Goal: Task Accomplishment & Management: Complete application form

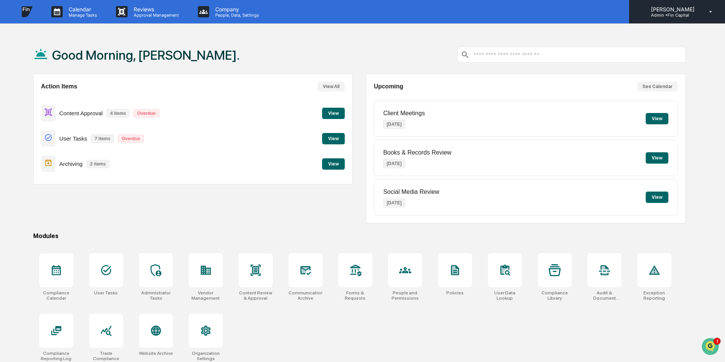
click at [670, 9] on p "[PERSON_NAME]" at bounding box center [671, 9] width 53 height 6
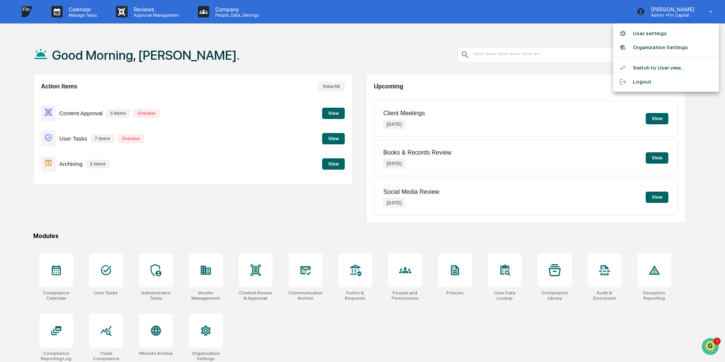
click at [634, 36] on li "User settings" at bounding box center [666, 33] width 106 height 14
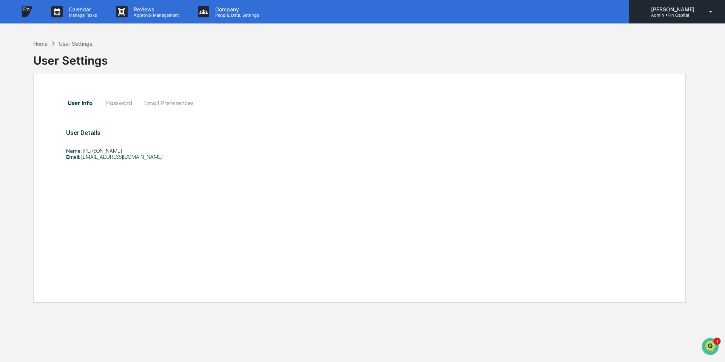
click at [676, 15] on p "Admin • Fin Capital" at bounding box center [671, 14] width 53 height 5
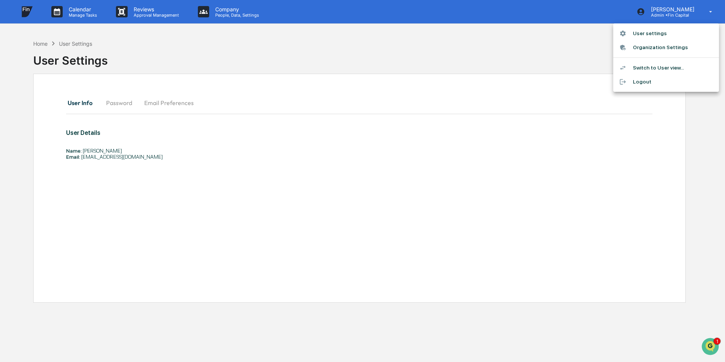
click at [660, 69] on li "Switch to User view..." at bounding box center [666, 68] width 106 height 14
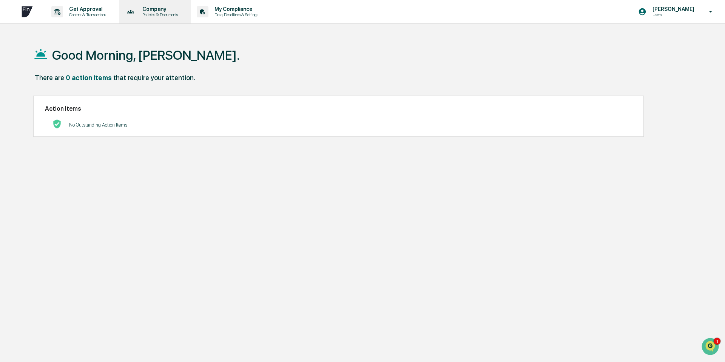
click at [182, 12] on p "Policies & Documents" at bounding box center [158, 14] width 45 height 5
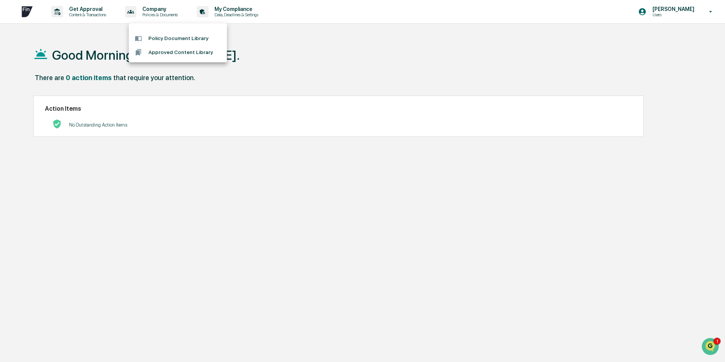
click at [253, 5] on div at bounding box center [362, 181] width 725 height 362
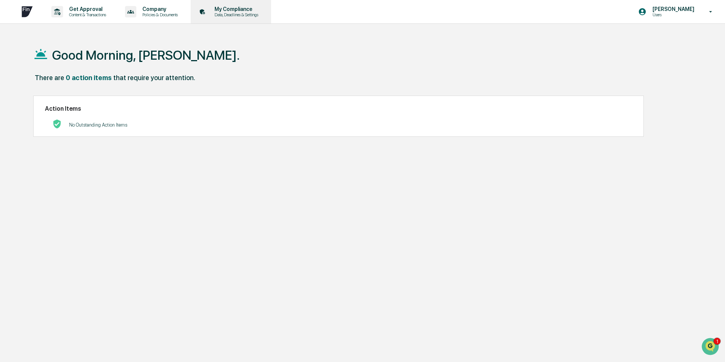
click at [262, 9] on p "My Compliance" at bounding box center [235, 9] width 54 height 6
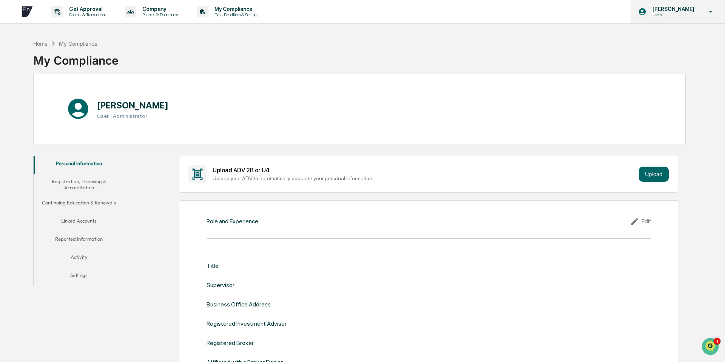
click at [710, 9] on icon at bounding box center [710, 11] width 13 height 7
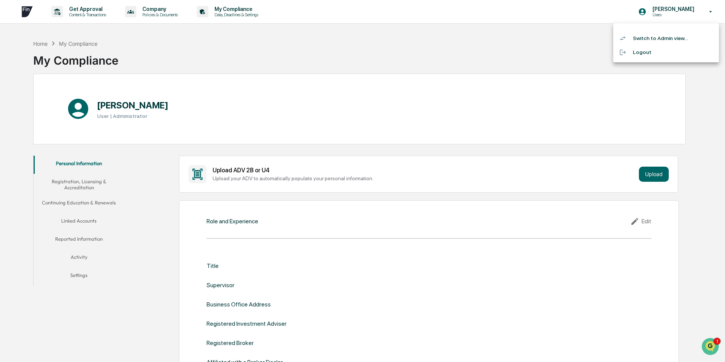
click at [645, 34] on li "Switch to Admin view..." at bounding box center [666, 38] width 106 height 14
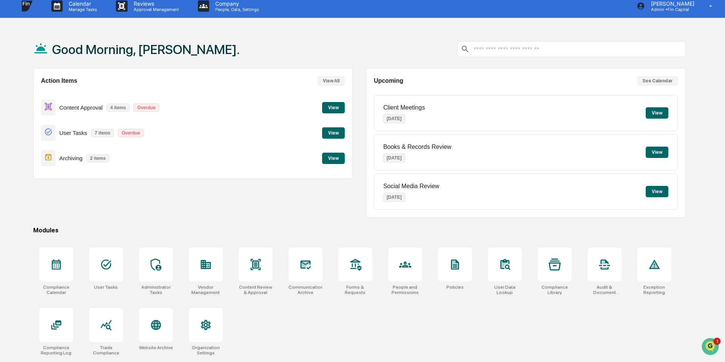
scroll to position [36, 0]
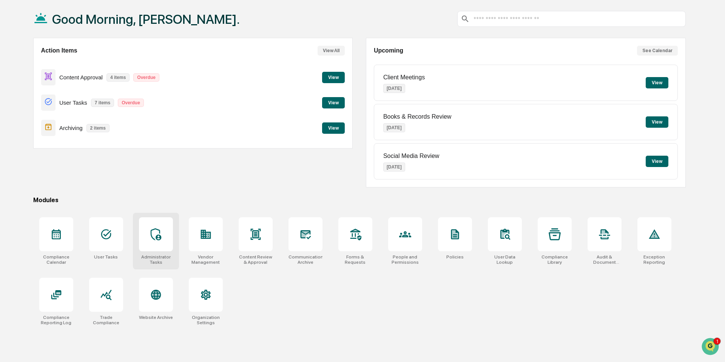
click at [148, 238] on div at bounding box center [156, 234] width 34 height 34
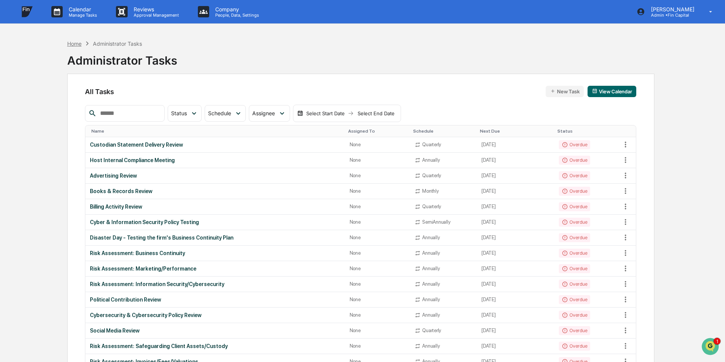
click at [76, 44] on div "Home" at bounding box center [74, 43] width 14 height 6
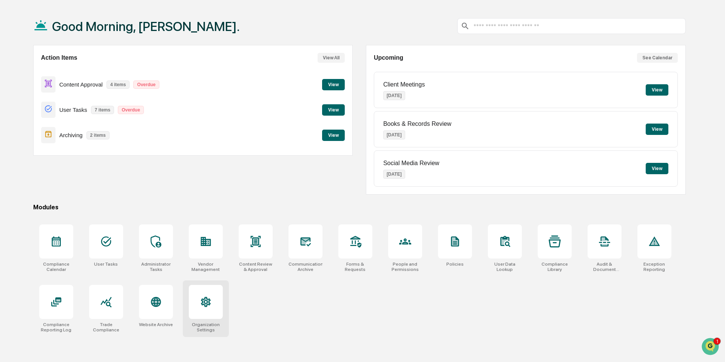
scroll to position [36, 0]
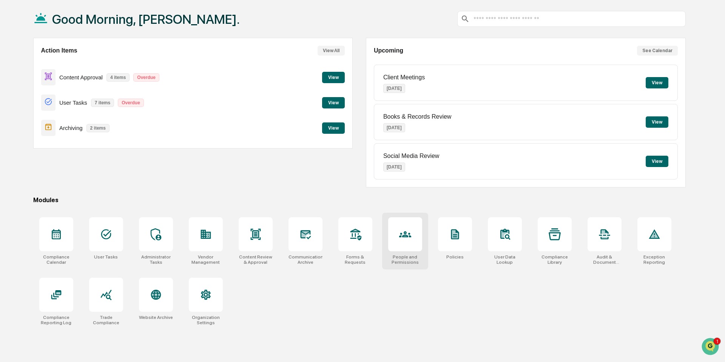
click at [416, 230] on div at bounding box center [405, 234] width 34 height 34
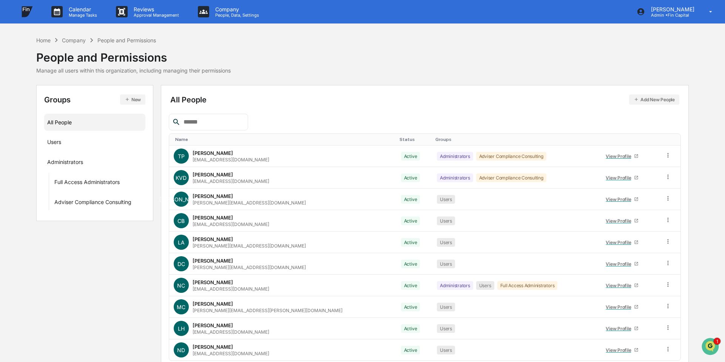
click at [647, 96] on button "Add New People" at bounding box center [654, 99] width 50 height 10
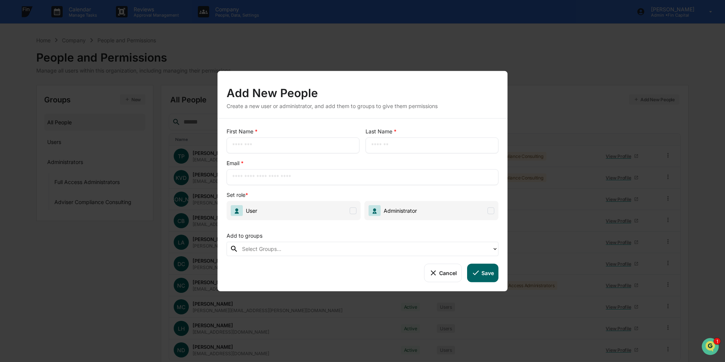
click at [276, 150] on div "​" at bounding box center [293, 145] width 133 height 16
click at [276, 148] on div "​" at bounding box center [293, 145] width 133 height 16
type input "******"
type input "*******"
type input "*"
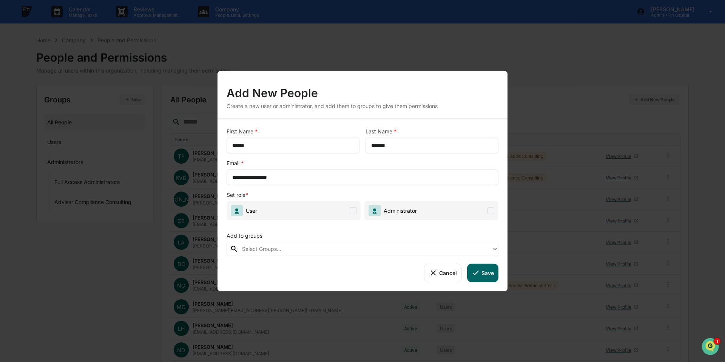
type input "**********"
click at [315, 210] on span "User" at bounding box center [294, 210] width 134 height 19
click at [483, 270] on button "Save" at bounding box center [482, 273] width 31 height 18
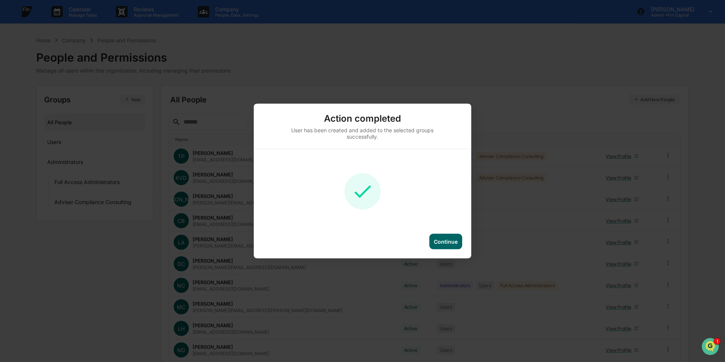
click at [442, 239] on div "Continue" at bounding box center [446, 241] width 24 height 6
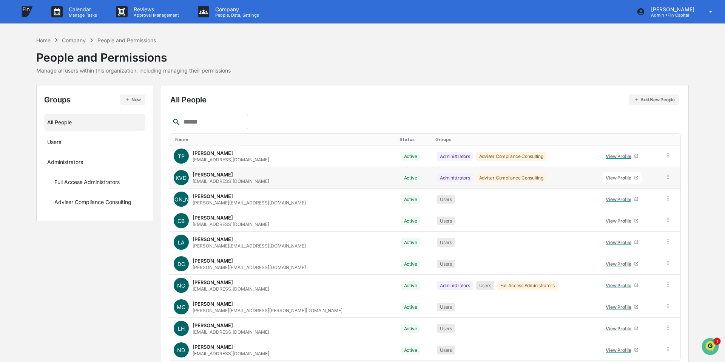
scroll to position [32, 0]
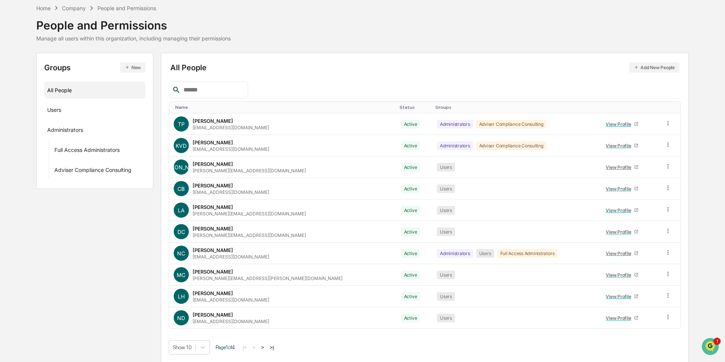
click at [196, 102] on th "Name" at bounding box center [282, 108] width 227 height 12
click at [200, 90] on input "text" at bounding box center [213, 90] width 64 height 10
type input "****"
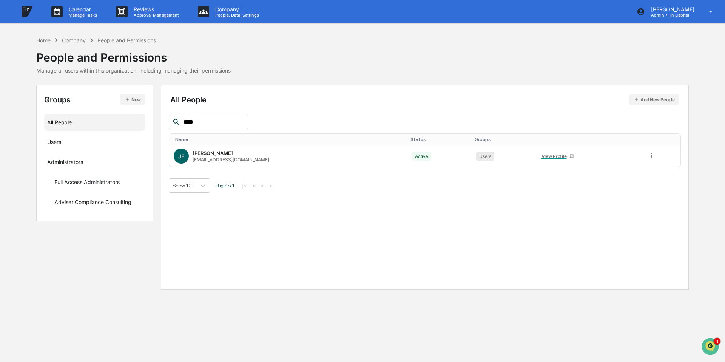
click at [191, 125] on input "****" at bounding box center [213, 122] width 64 height 10
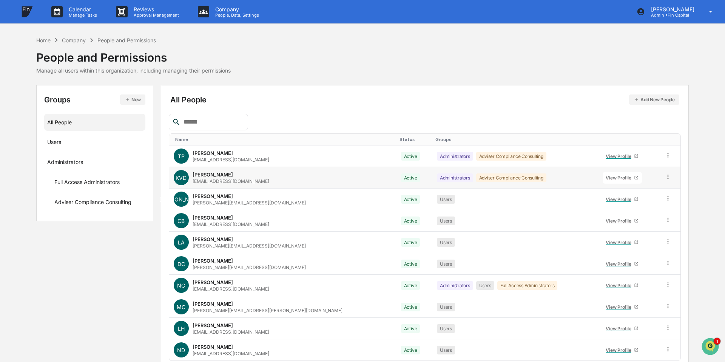
scroll to position [32, 0]
